Goal: Transaction & Acquisition: Book appointment/travel/reservation

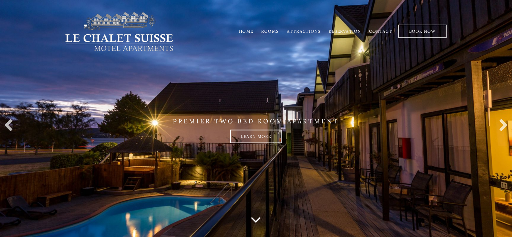
click at [272, 31] on link "Rooms" at bounding box center [270, 31] width 18 height 5
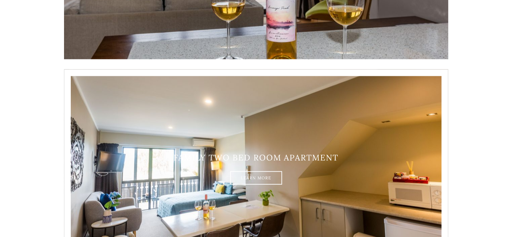
scroll to position [944, 0]
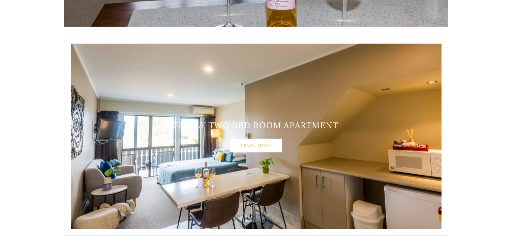
click at [251, 146] on link "Learn More" at bounding box center [256, 145] width 52 height 13
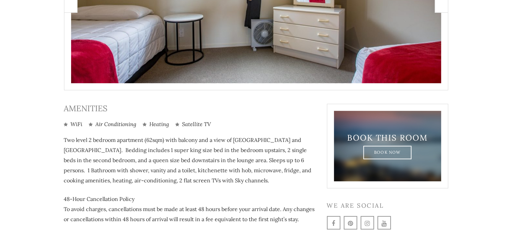
scroll to position [298, 0]
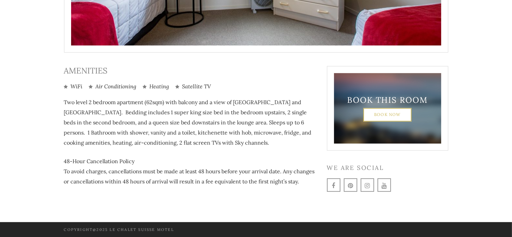
click at [386, 119] on link "Book Now" at bounding box center [387, 114] width 48 height 13
